Goal: Check status: Verify the current state of an ongoing process or item

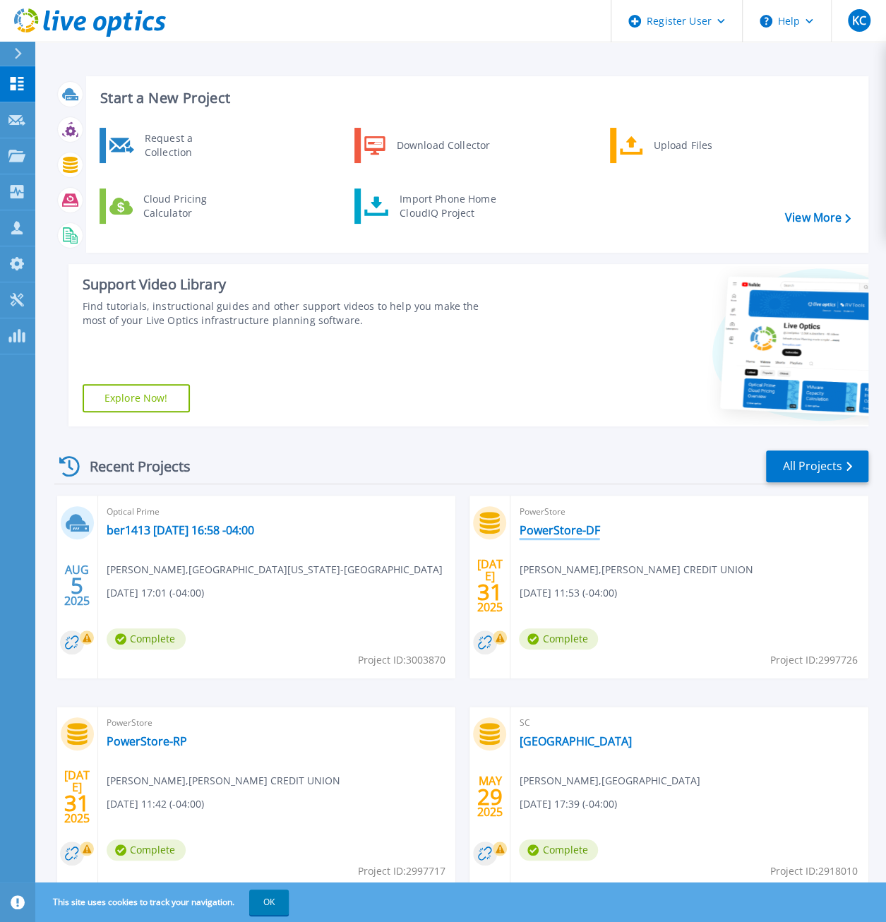
click at [552, 538] on link "PowerStore-DF" at bounding box center [559, 530] width 81 height 14
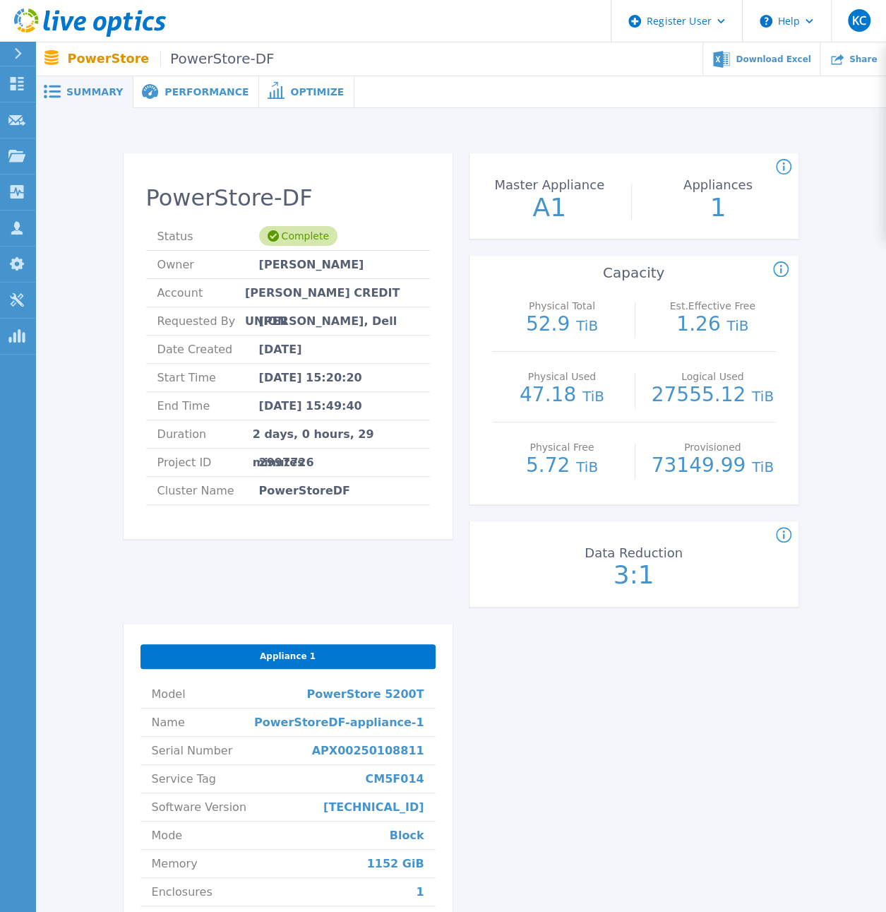
click at [281, 451] on span "2997726" at bounding box center [286, 463] width 55 height 28
click at [280, 458] on span "2997726" at bounding box center [286, 463] width 55 height 28
copy span "2997726"
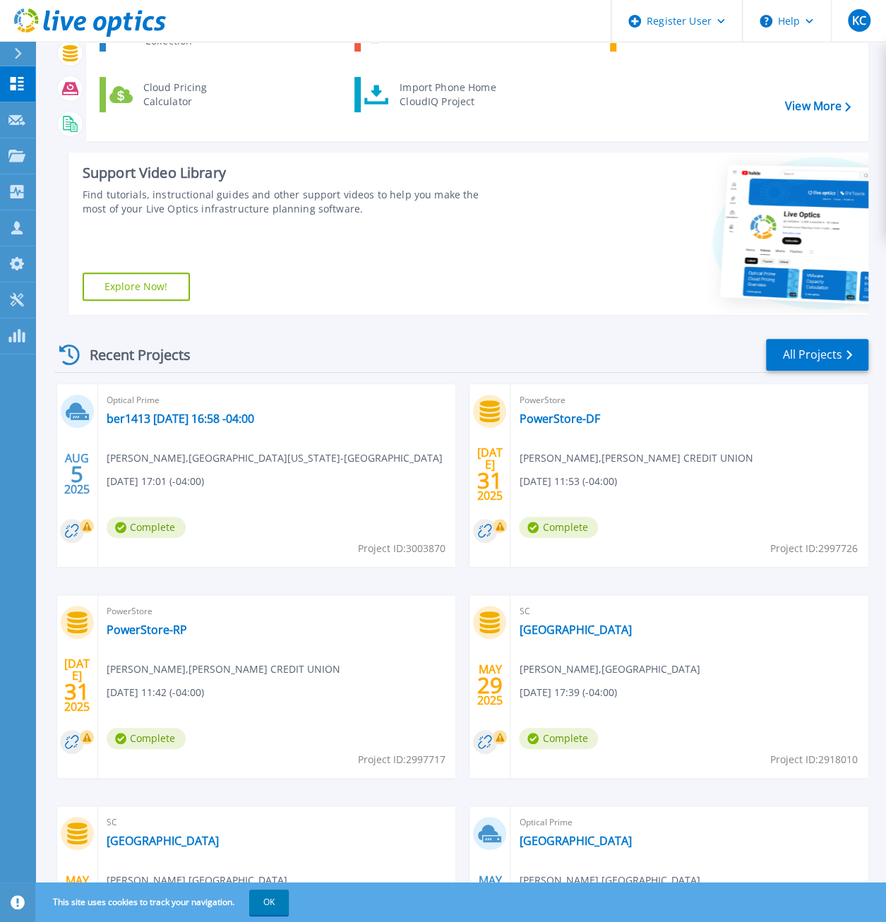
scroll to position [261, 0]
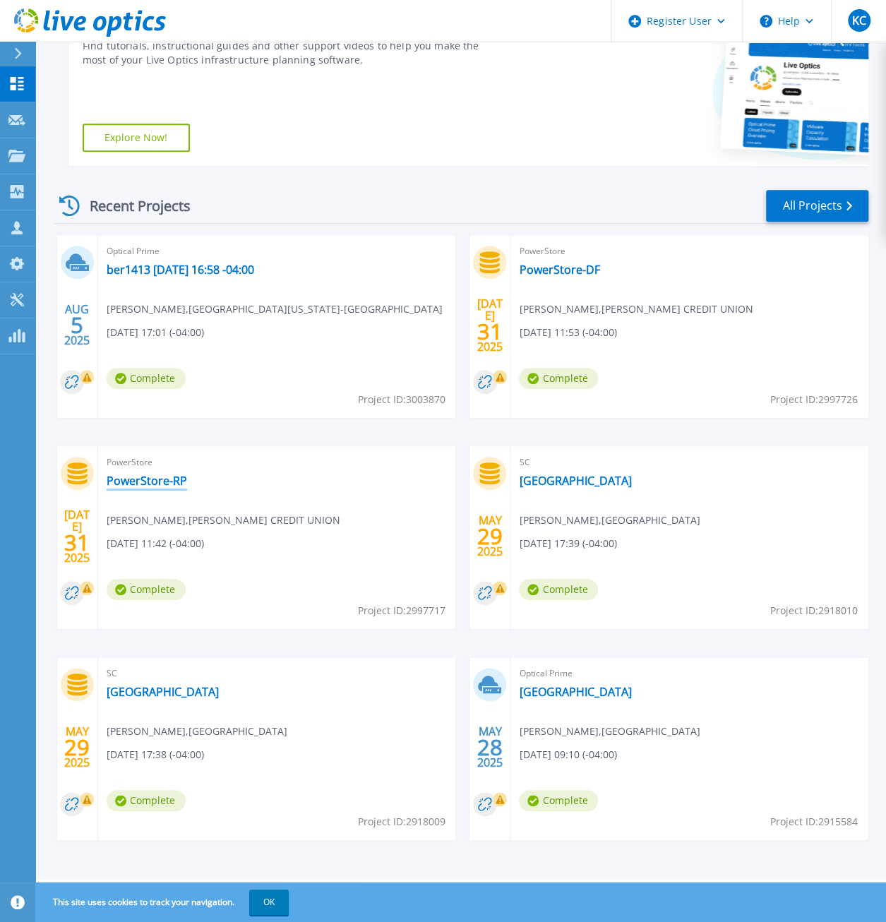
click at [161, 483] on link "PowerStore-RP" at bounding box center [147, 481] width 81 height 14
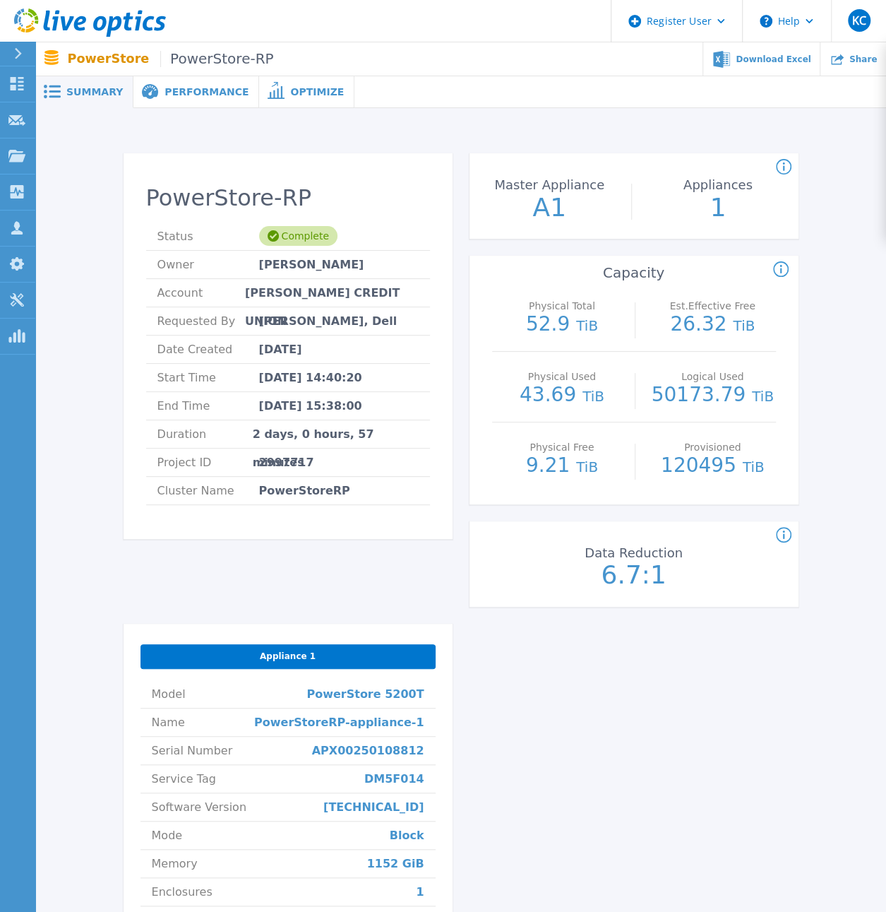
click at [280, 464] on span "2997717" at bounding box center [286, 463] width 55 height 28
copy span "2997717"
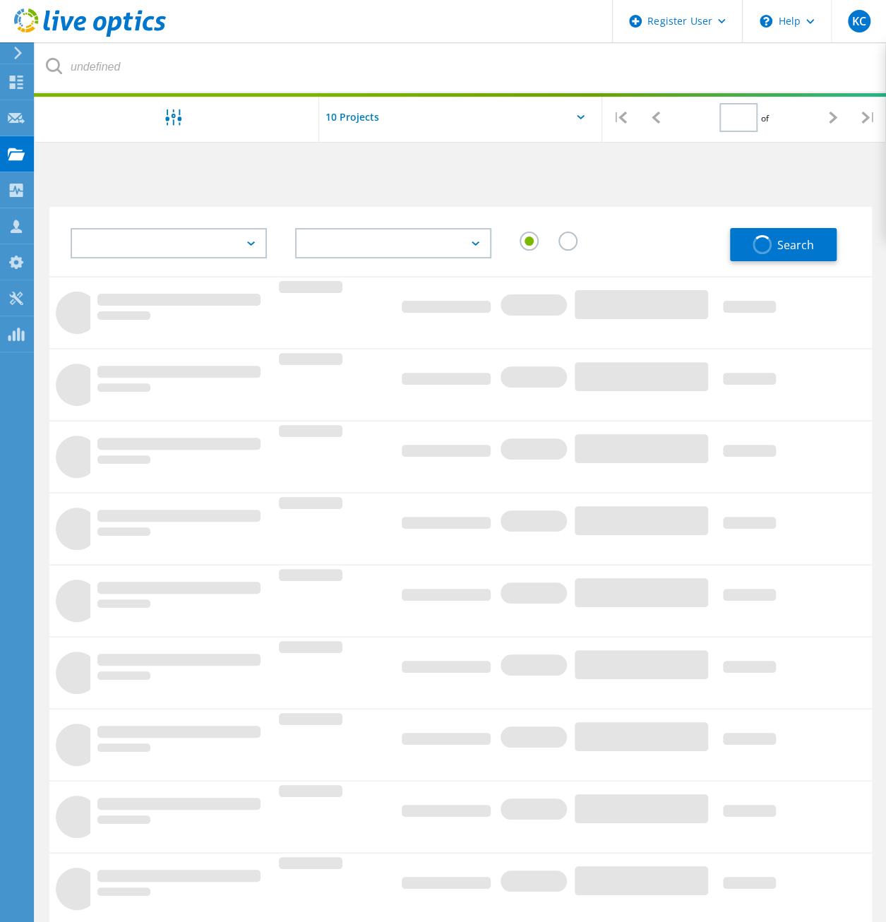
type input "1"
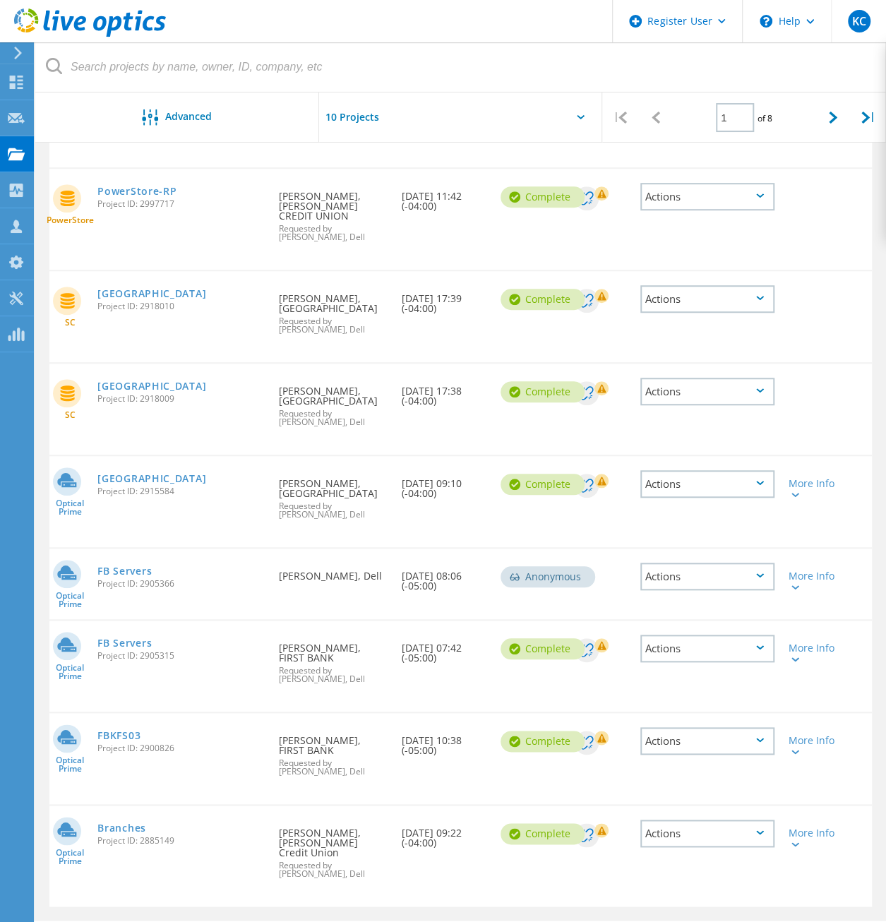
scroll to position [338, 0]
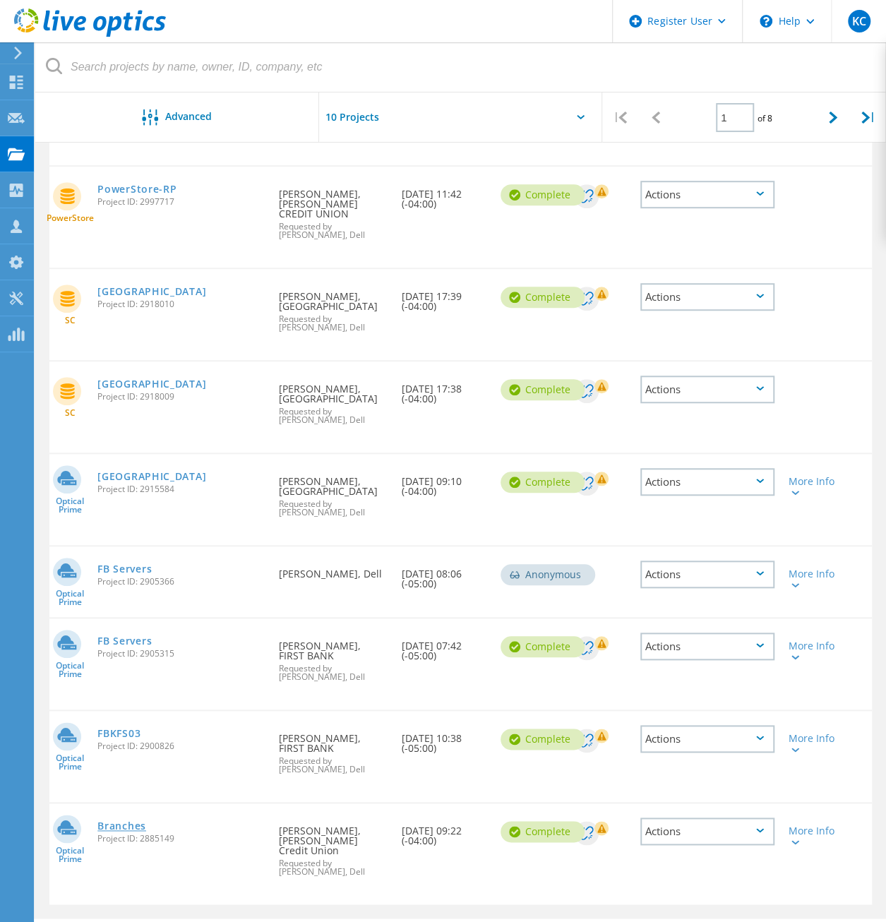
click at [114, 821] on link "Branches" at bounding box center [121, 826] width 49 height 10
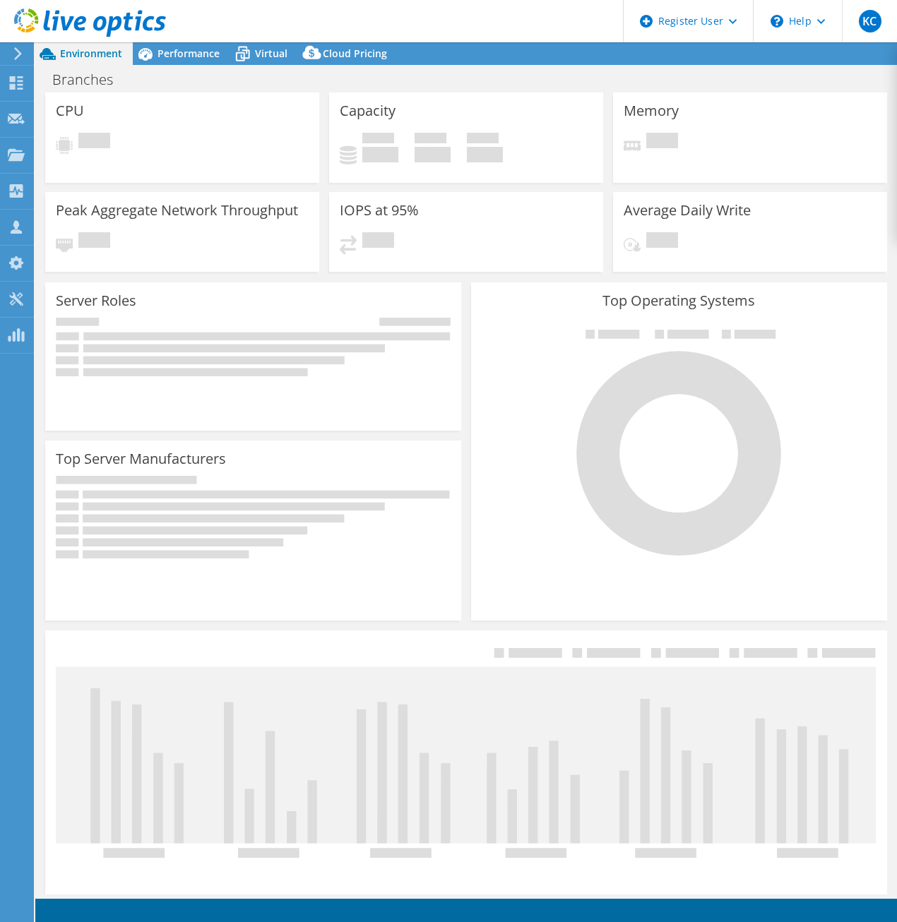
select select "USEast"
select select "USD"
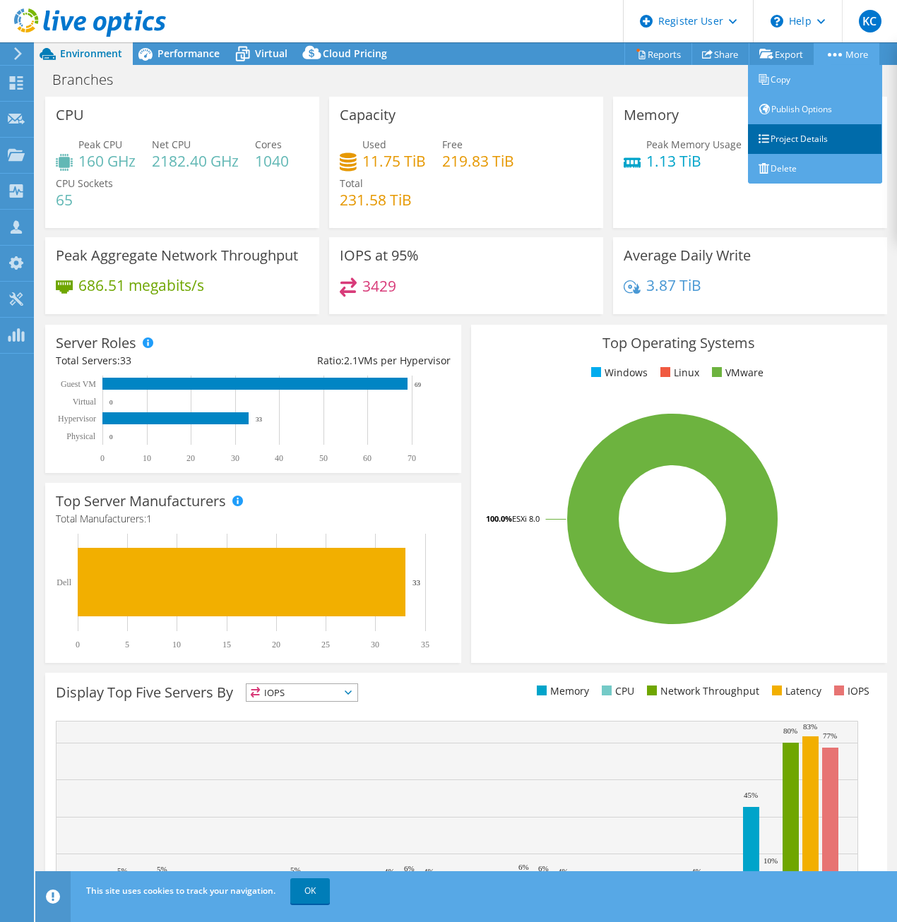
click at [822, 132] on link "Project Details" at bounding box center [815, 139] width 134 height 30
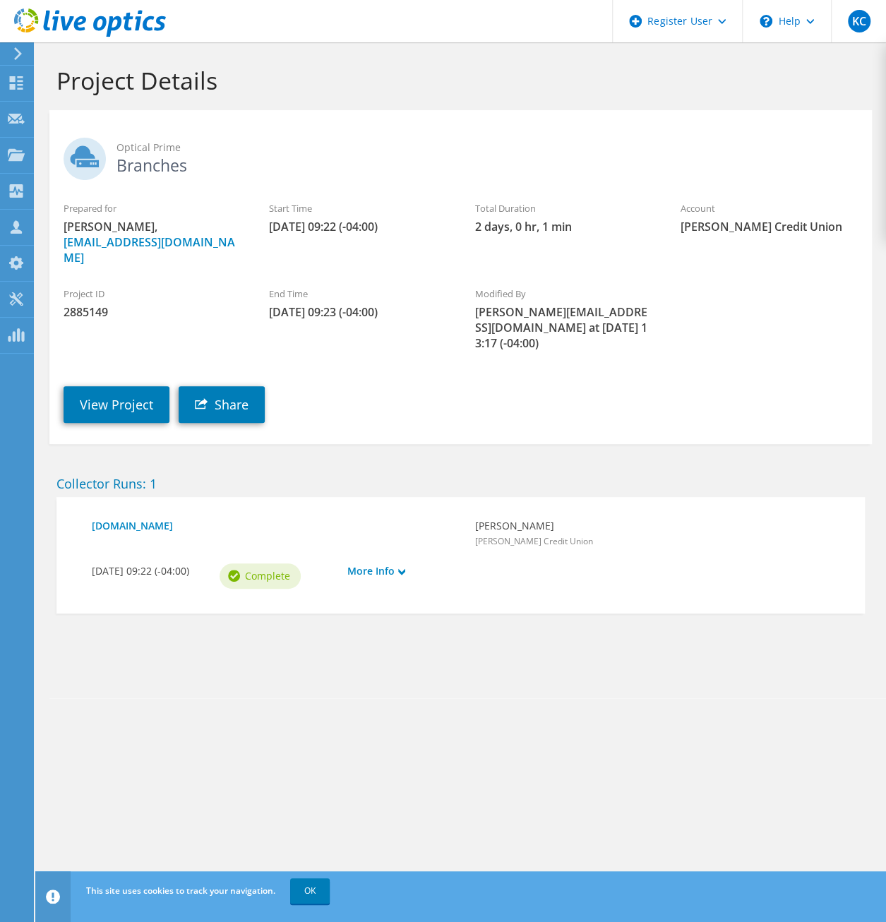
click at [89, 304] on span "2885149" at bounding box center [152, 312] width 177 height 16
copy span "2885149"
